Goal: Navigation & Orientation: Find specific page/section

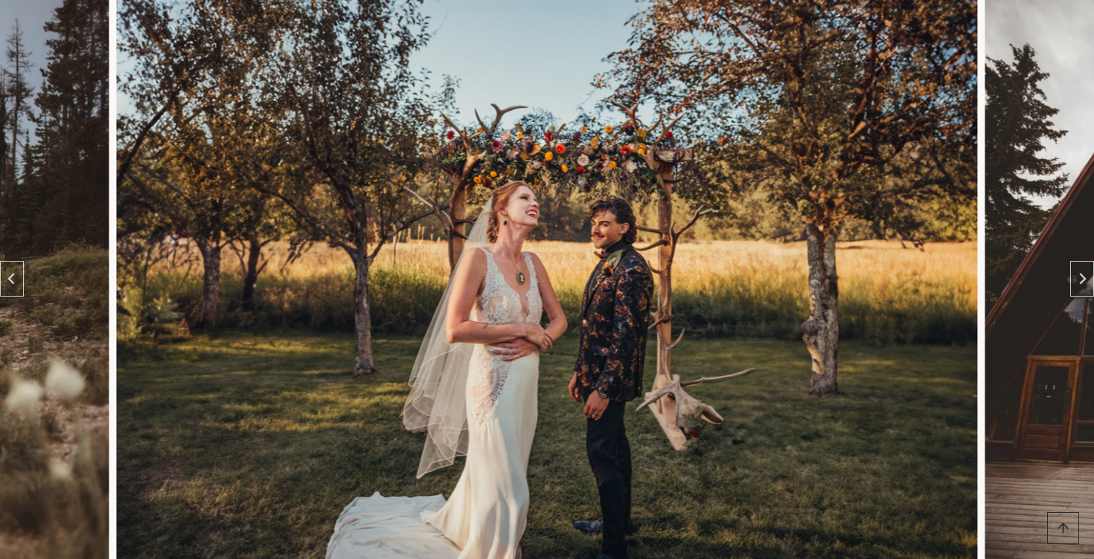
scroll to position [769, 0]
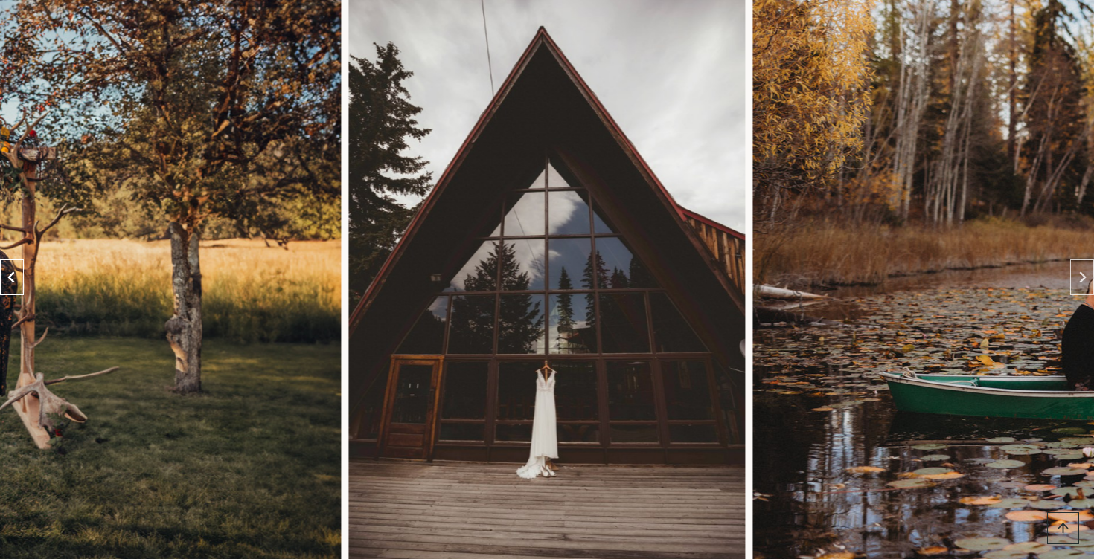
click at [9, 260] on button "Previous slide" at bounding box center [12, 278] width 24 height 36
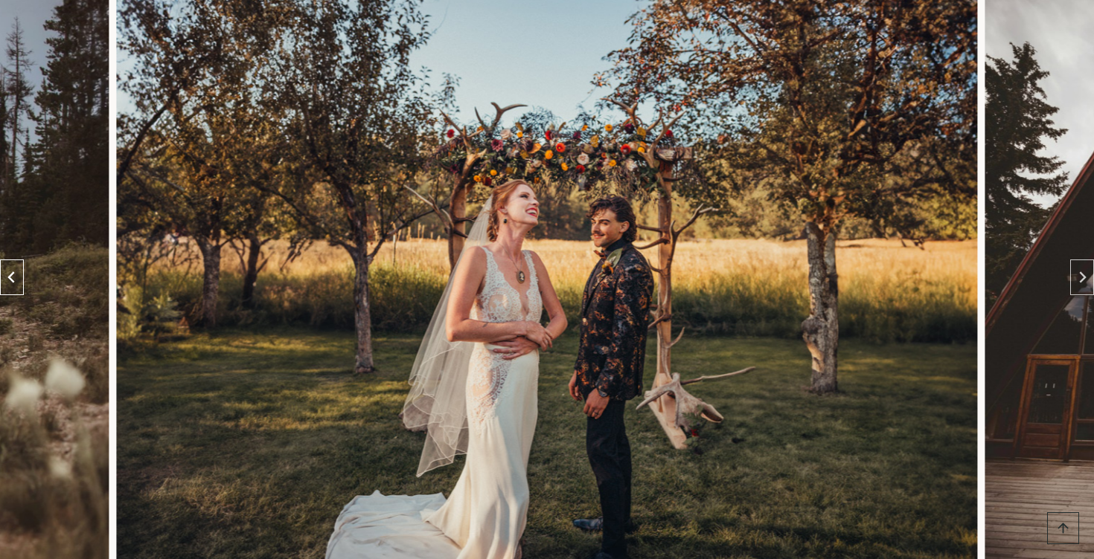
click at [10, 272] on icon "Go to last slide" at bounding box center [12, 278] width 12 height 12
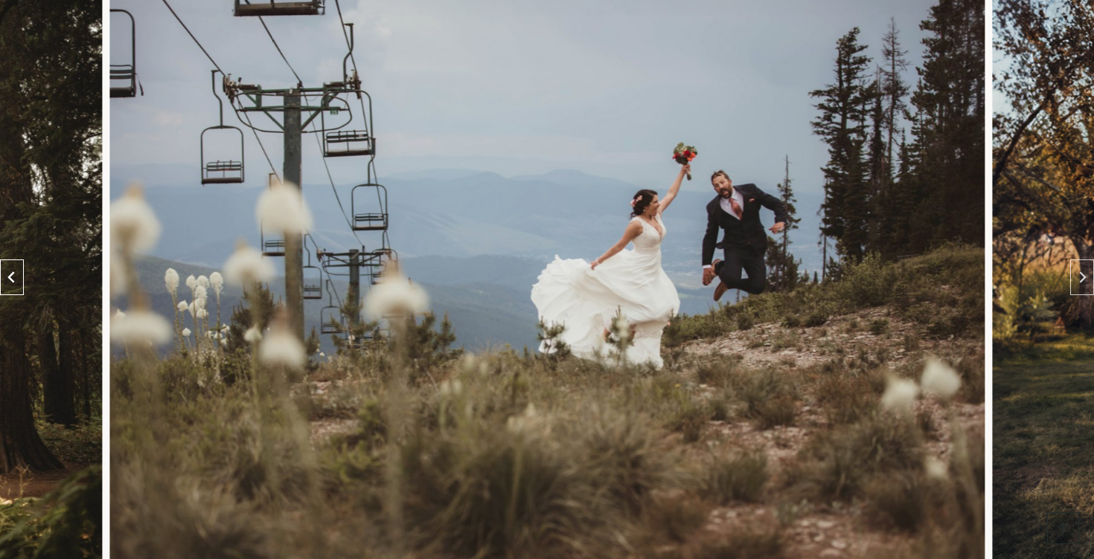
click at [10, 272] on icon "Previous slide" at bounding box center [12, 278] width 12 height 12
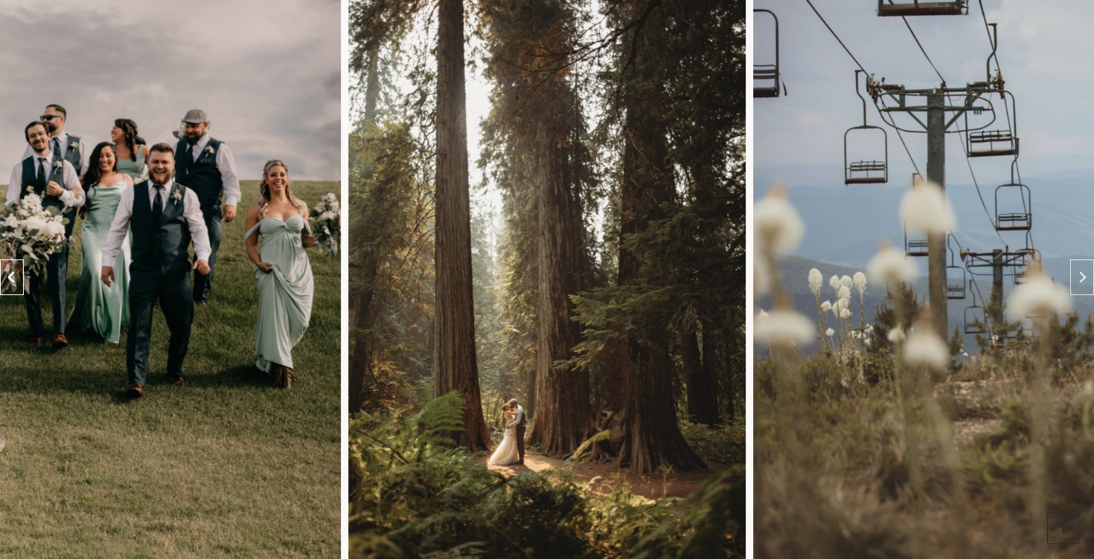
click at [10, 272] on icon "Previous slide" at bounding box center [12, 278] width 12 height 12
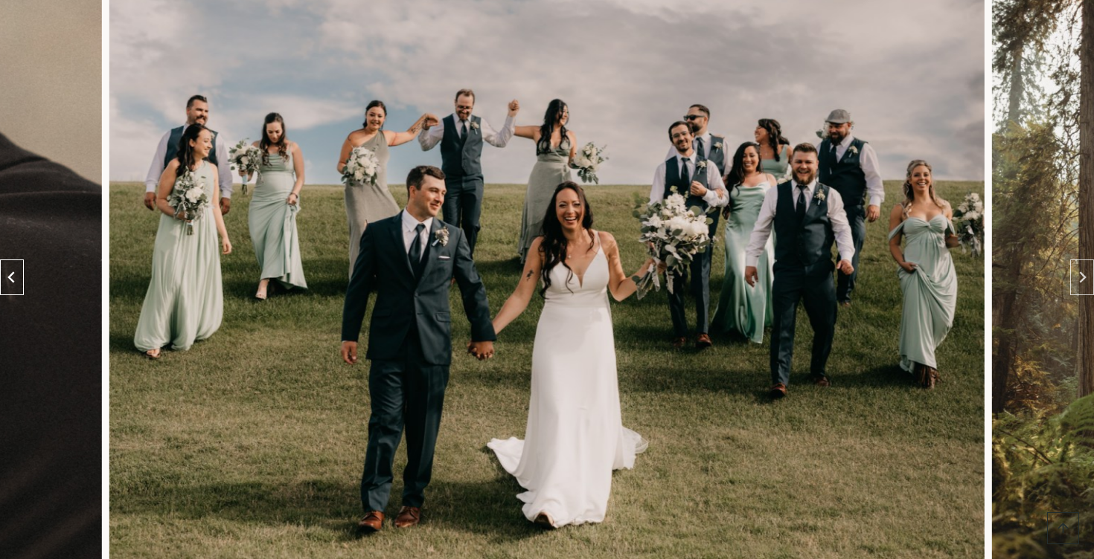
click at [10, 272] on icon "Previous slide" at bounding box center [12, 278] width 12 height 12
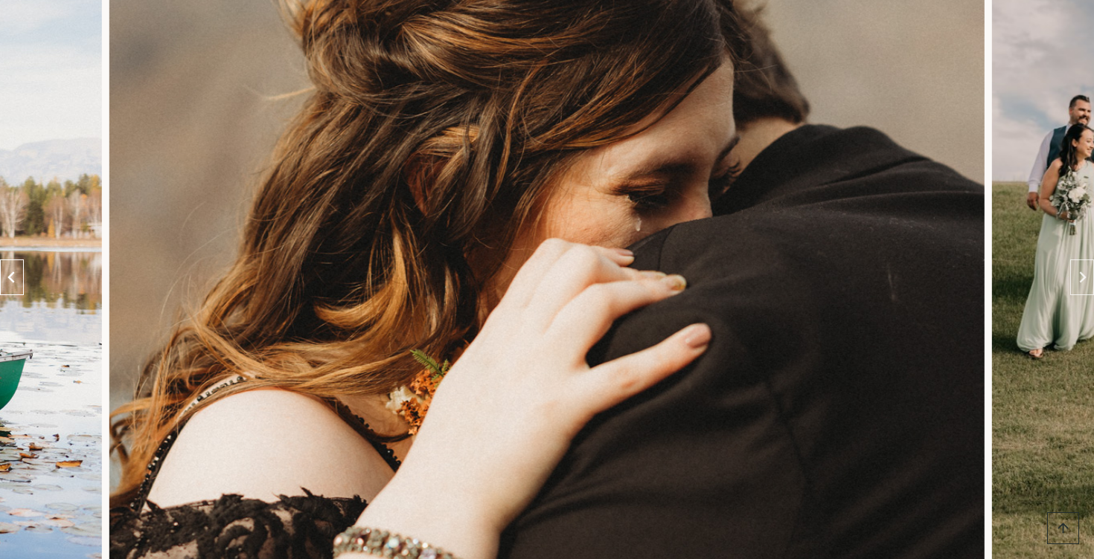
click at [10, 272] on icon "Previous slide" at bounding box center [12, 278] width 12 height 12
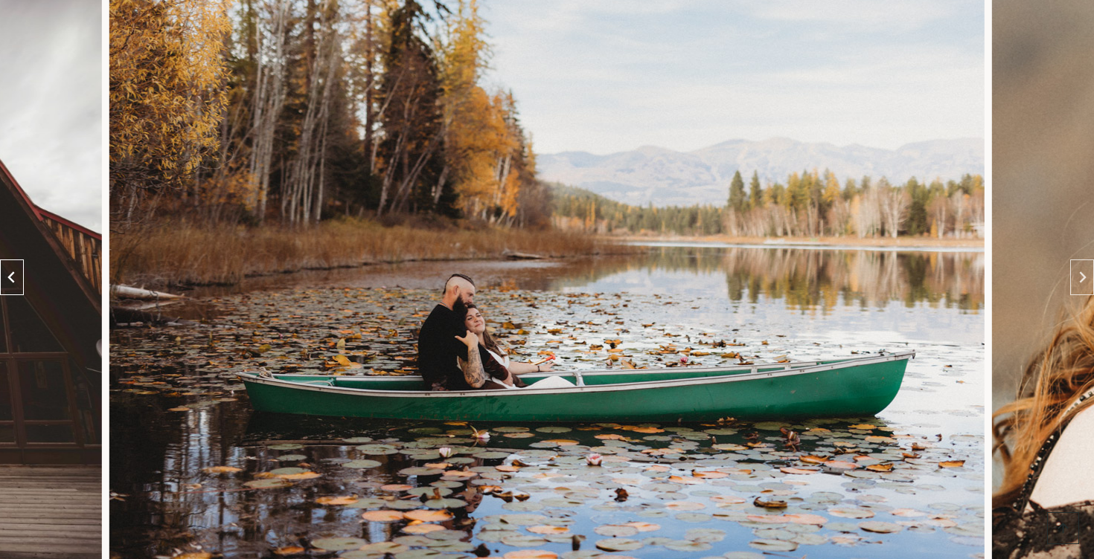
click at [10, 272] on icon "Previous slide" at bounding box center [12, 278] width 12 height 12
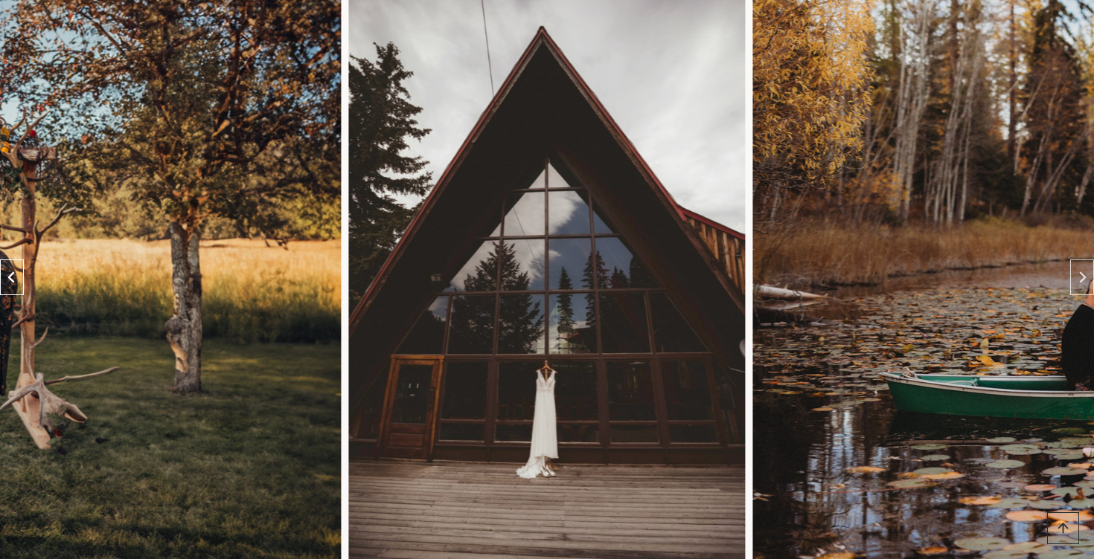
click at [10, 272] on icon "Previous slide" at bounding box center [12, 278] width 12 height 12
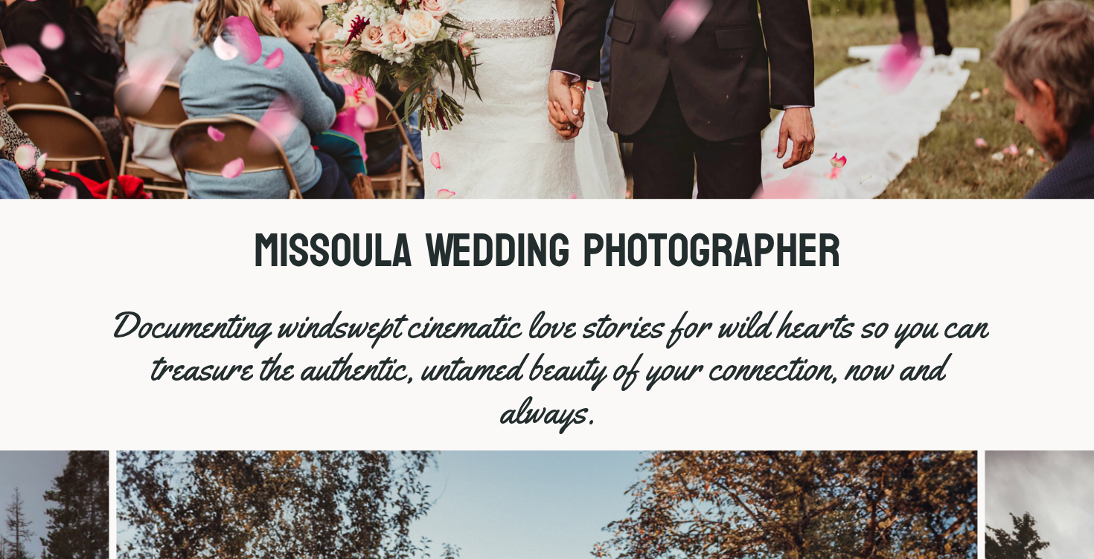
scroll to position [0, 0]
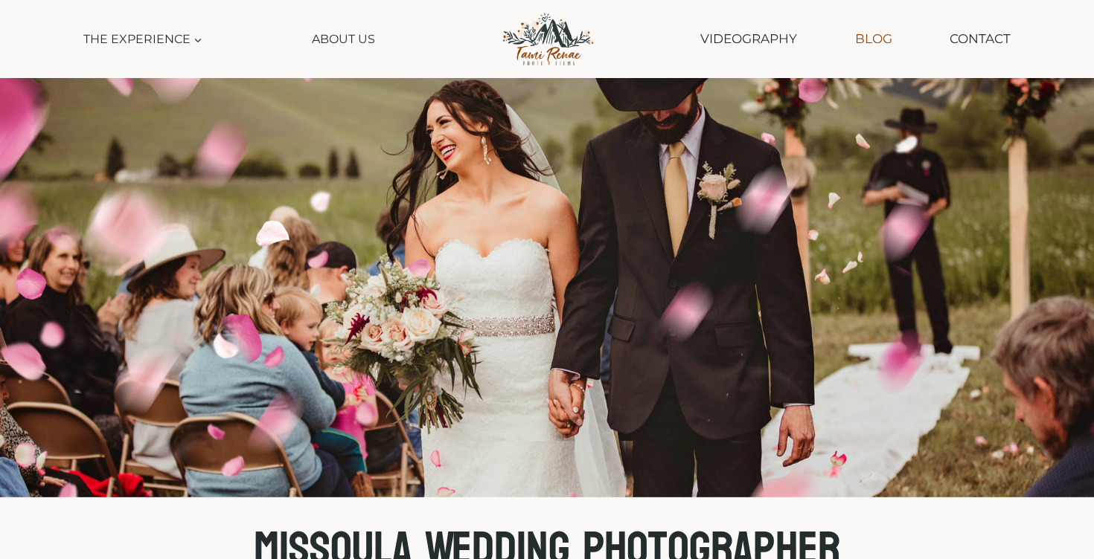
click at [870, 44] on link "Blog" at bounding box center [873, 39] width 52 height 38
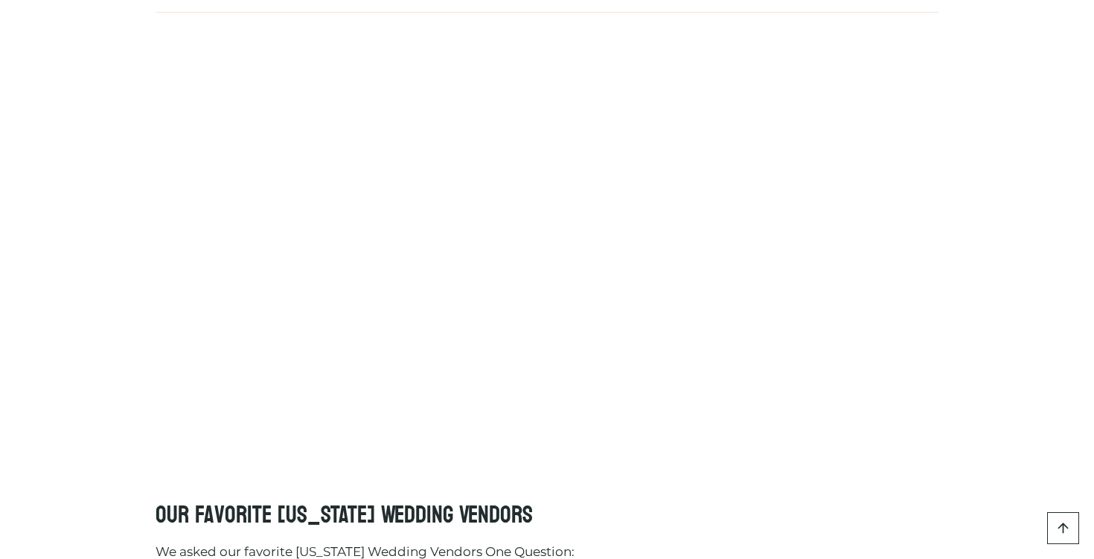
scroll to position [1042, 0]
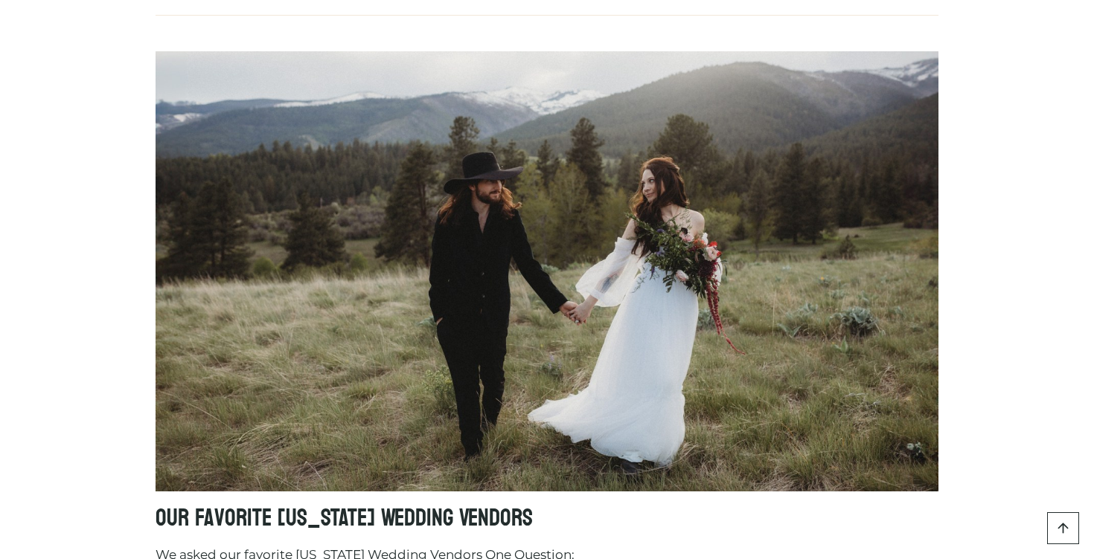
click at [591, 357] on img "Our Favorite Montana Wedding Vendors" at bounding box center [546, 271] width 783 height 440
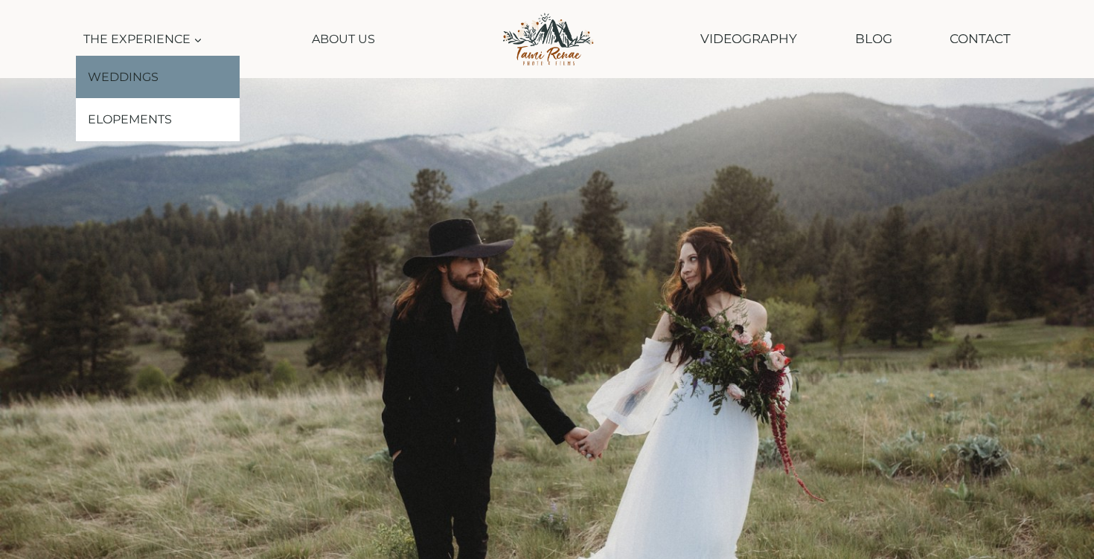
click at [122, 81] on link "Weddings" at bounding box center [158, 77] width 164 height 43
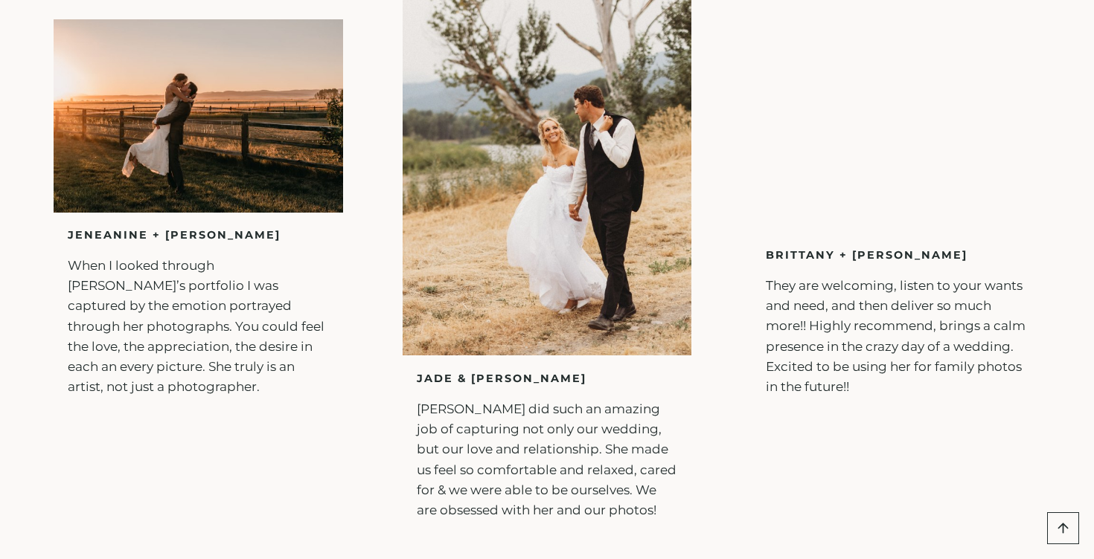
scroll to position [5108, 0]
